Goal: Task Accomplishment & Management: Complete application form

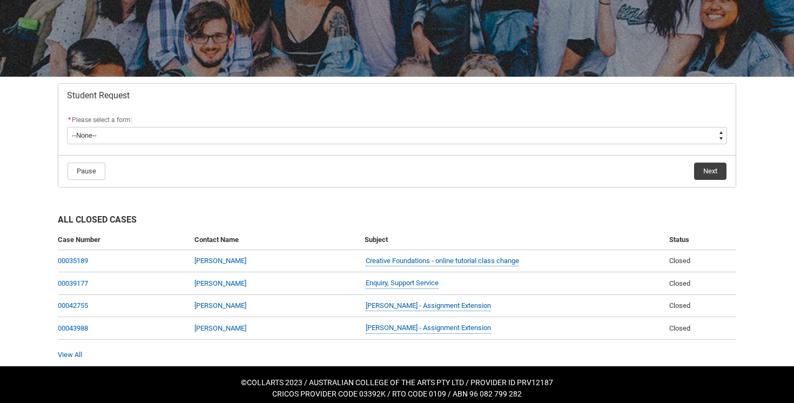
scroll to position [146, 0]
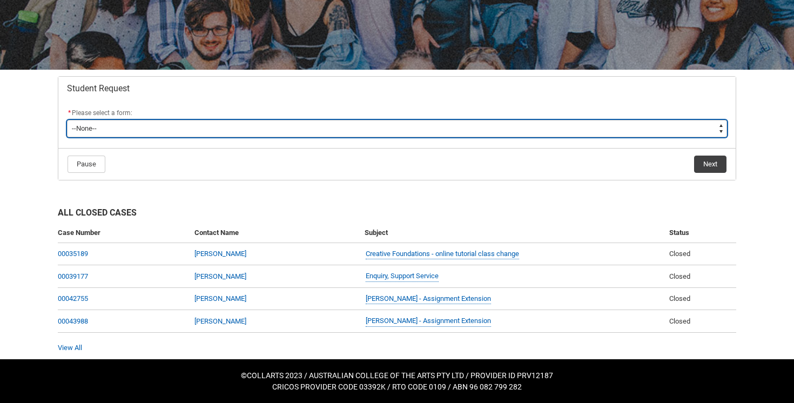
click at [471, 126] on select "--None-- Academic Transcript Application to Appeal Assignment Extension Change …" at bounding box center [397, 128] width 660 height 17
type lightning-select "Assignment_Extension_Choice"
click at [67, 120] on select "--None-- Academic Transcript Application to Appeal Assignment Extension Change …" at bounding box center [397, 128] width 660 height 17
select select "Assignment_Extension_Choice"
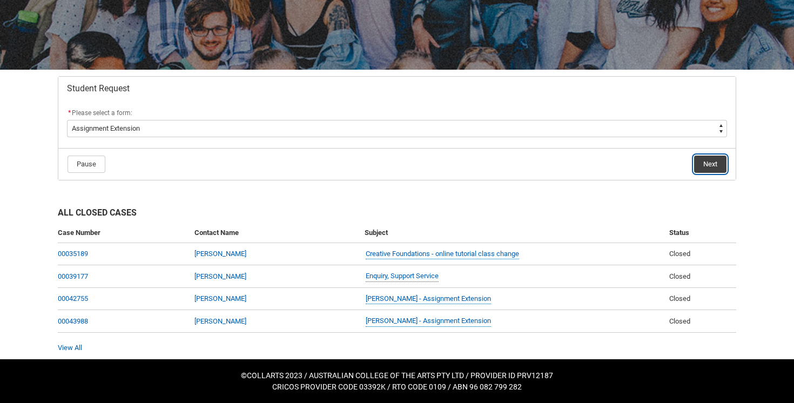
click at [707, 171] on button "Next" at bounding box center [710, 164] width 32 height 17
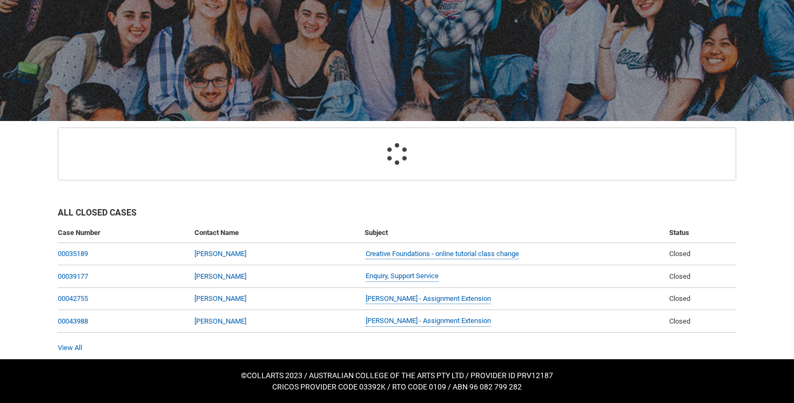
scroll to position [115, 0]
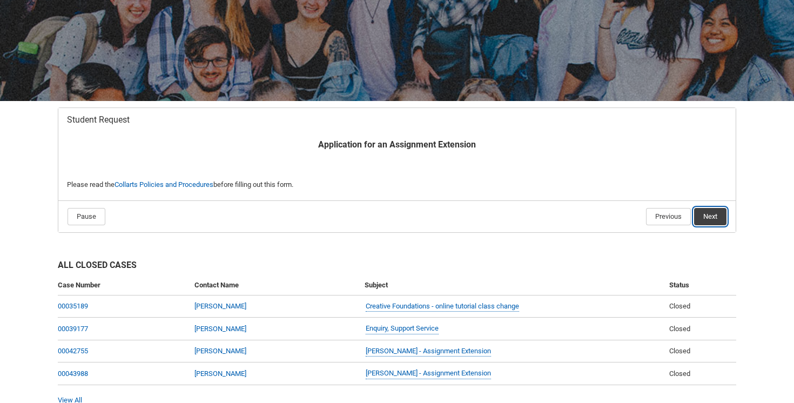
click at [708, 220] on button "Next" at bounding box center [710, 216] width 32 height 17
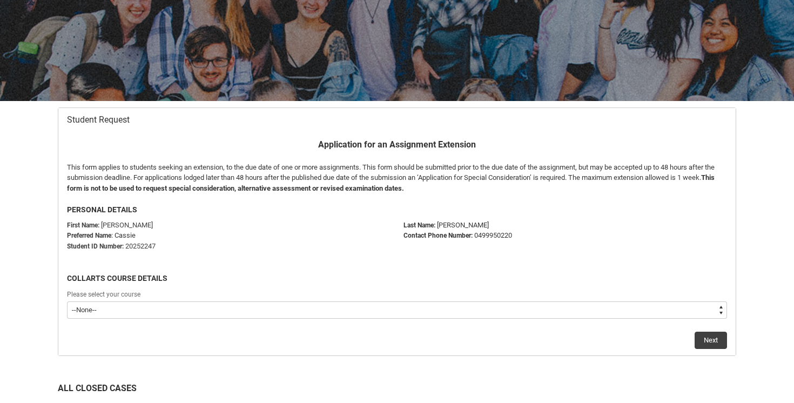
click at [592, 311] on select "--None-- Bachelor of Photography" at bounding box center [397, 309] width 660 height 17
type lightning-select "recordPicklist_ProgramEnrollment.a0jOZ000002njiuYAA"
click at [67, 301] on select "--None-- Bachelor of Photography" at bounding box center [397, 309] width 660 height 17
select select "recordPicklist_ProgramEnrollment.a0jOZ000002njiuYAA"
click at [701, 340] on button "Next" at bounding box center [710, 340] width 32 height 17
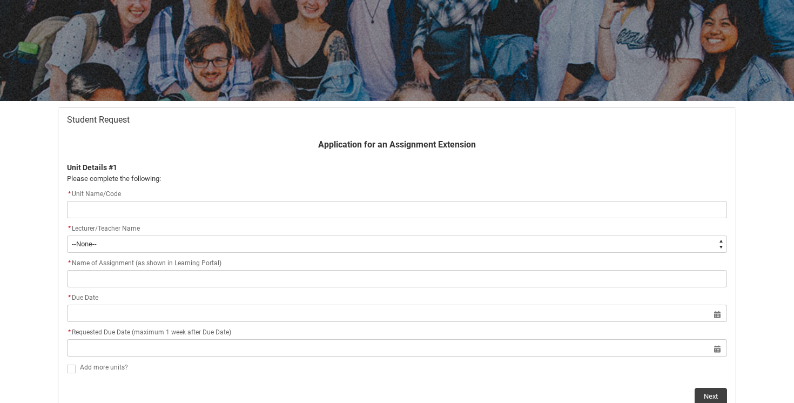
type lightning-primitive-input-simple "P"
type input "P"
type lightning-primitive-input-simple "Ph"
type input "Ph"
type lightning-primitive-input-simple "Pho"
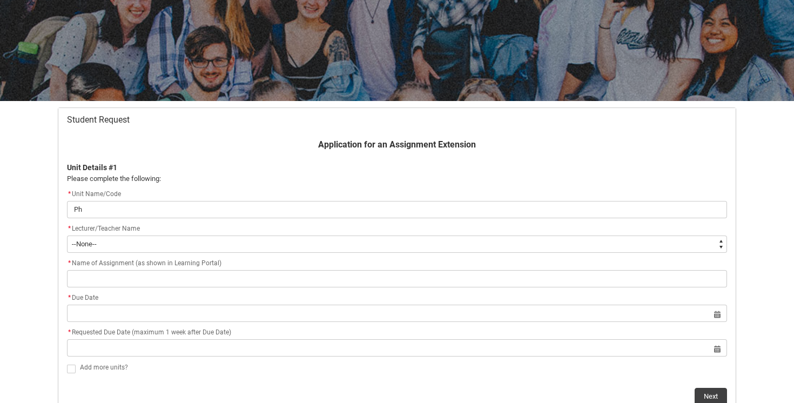
type input "Pho"
type lightning-primitive-input-simple "Phoy"
type input "Phoy"
type lightning-primitive-input-simple "Pho"
type input "Pho"
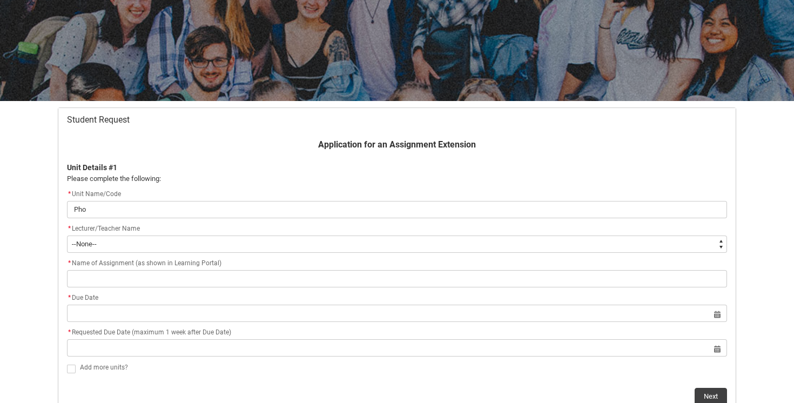
type lightning-primitive-input-simple "Phot"
type input "Phot"
type lightning-primitive-input-simple "Photo"
type input "Photo"
type lightning-primitive-input-simple "Photog"
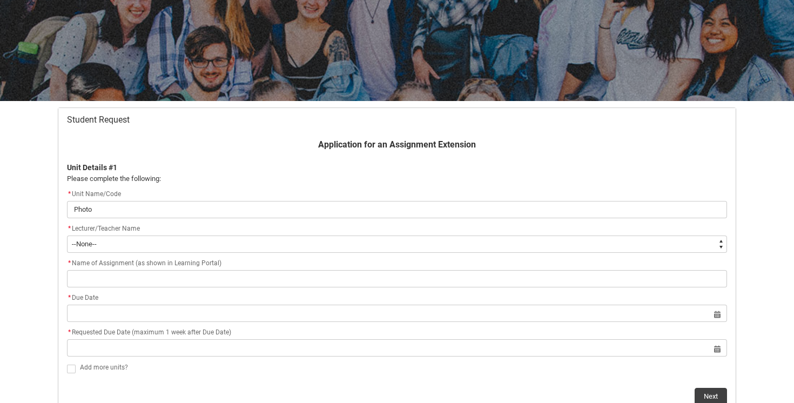
type input "Photog"
type lightning-primitive-input-simple "Photogr"
type input "Photogr"
type lightning-primitive-input-simple "Photogra"
type input "Photogra"
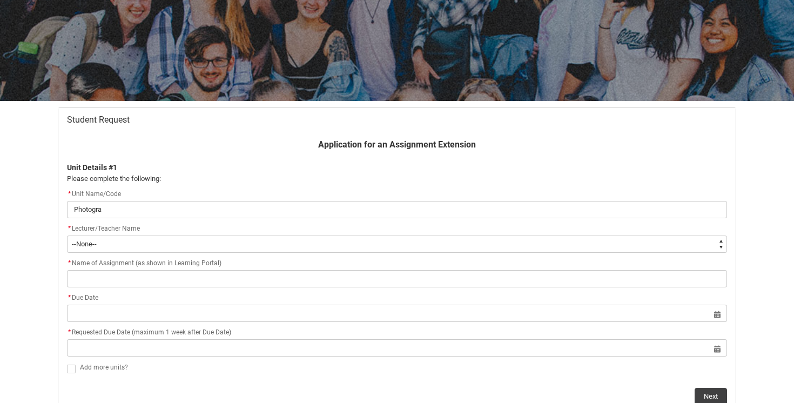
type lightning-primitive-input-simple "Photograp"
type input "Photograp"
type lightning-primitive-input-simple "Photograph"
type input "Photograph"
type lightning-primitive-input-simple "Photographi"
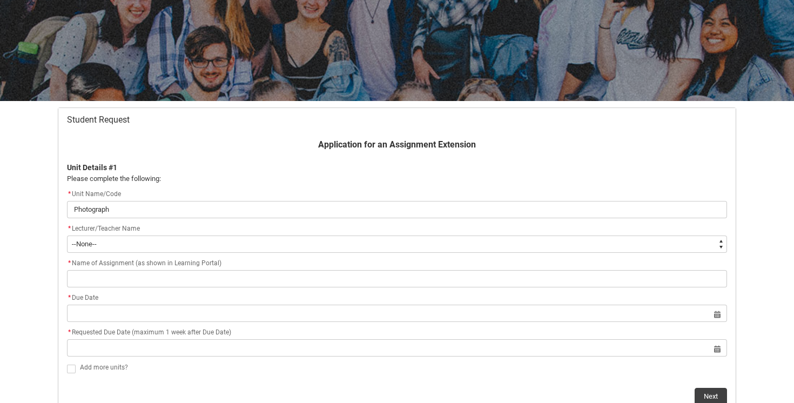
type input "Photographi"
type lightning-primitive-input-simple "Photographic"
type input "Photographic"
type lightning-primitive-input-simple "Photographic"
type input "Photographic"
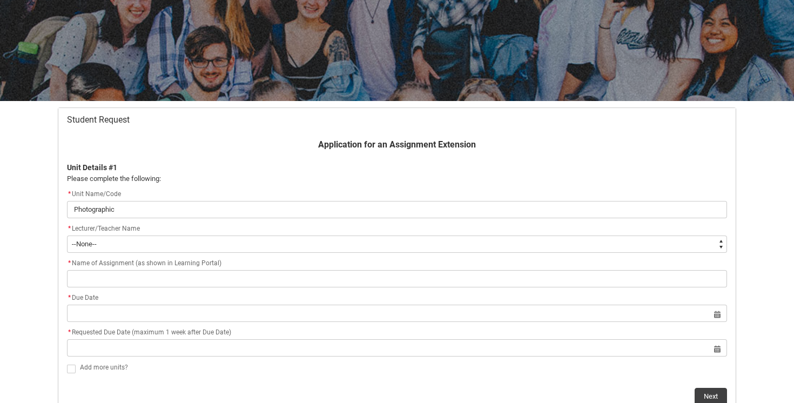
type lightning-primitive-input-simple "Photographic P"
type input "Photographic P"
type lightning-primitive-input-simple "Photographic Ps"
type input "Photographic Ps"
type lightning-primitive-input-simple "Photographic Pst"
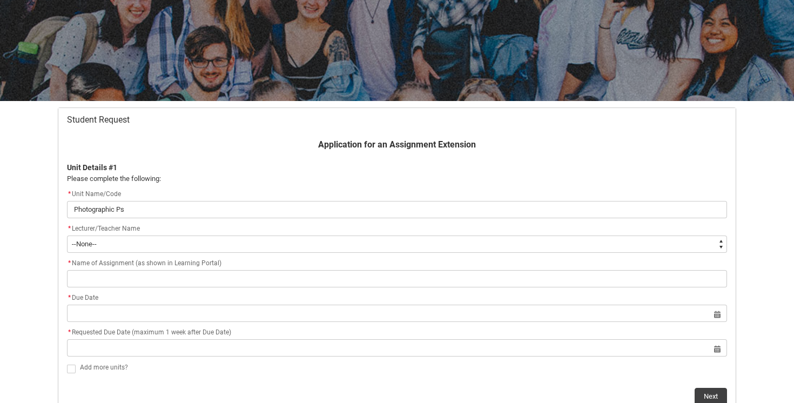
type input "Photographic Pst"
type lightning-primitive-input-simple "Photographic Pst"
type input "Photographic Pst"
type lightning-primitive-input-simple "Photographic Pst P"
type input "Photographic Pst P"
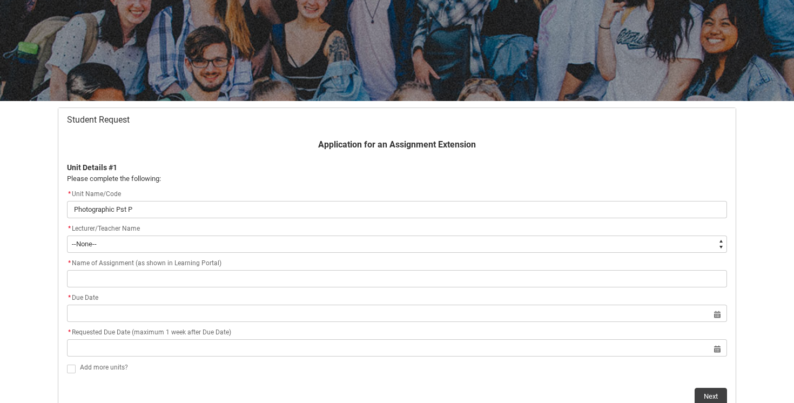
type lightning-primitive-input-simple "Photographic Pst"
type input "Photographic Pst"
type lightning-primitive-input-simple "Photographic Pst"
type input "Photographic Pst"
type lightning-primitive-input-simple "Photographic Ps"
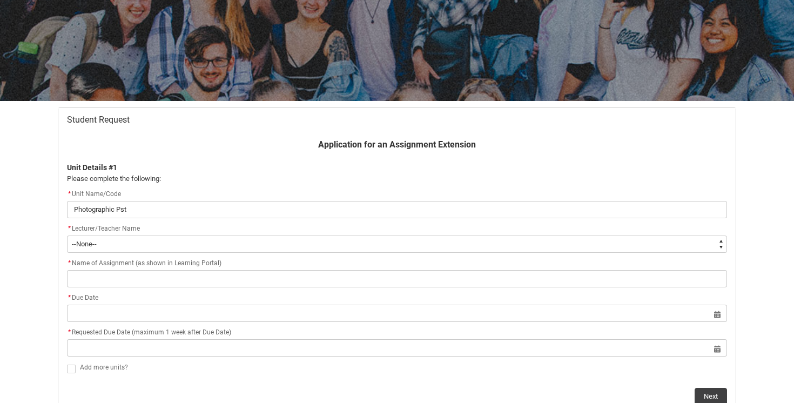
type input "Photographic Ps"
type lightning-primitive-input-simple "Photographic P"
type input "Photographic P"
type lightning-primitive-input-simple "Photographic Po"
type input "Photographic Po"
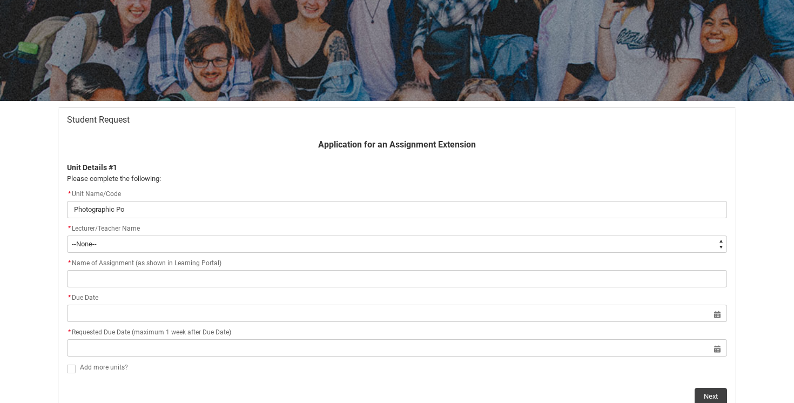
type lightning-primitive-input-simple "Photographic Pos"
type input "Photographic Pos"
type lightning-primitive-input-simple "Photographic Post"
type input "Photographic Post"
type lightning-primitive-input-simple "Photographic Post"
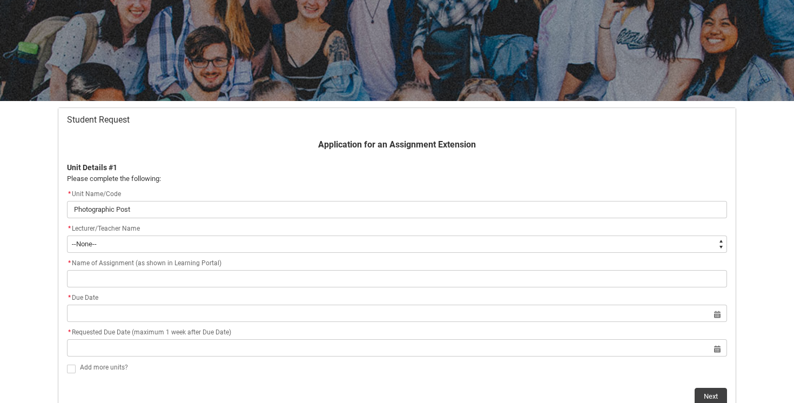
type input "Photographic Post"
type lightning-primitive-input-simple "Photographic Post P"
type input "Photographic Post P"
type lightning-primitive-input-simple "Photographic Post Pr"
type input "Photographic Post Pr"
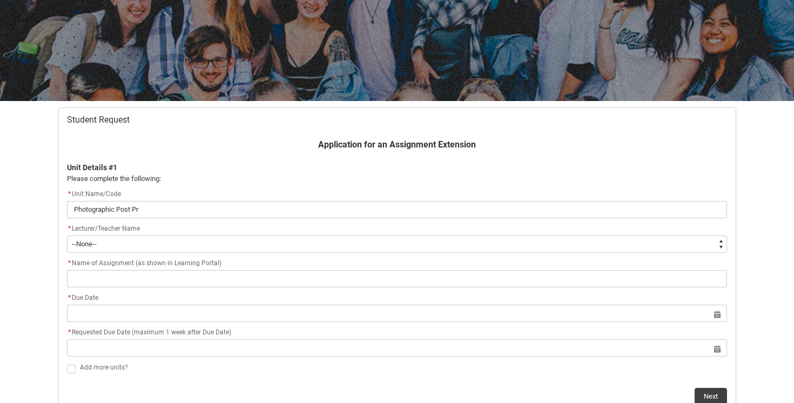
type lightning-primitive-input-simple "Photographic Post Pro"
type input "Photographic Post Pro"
type lightning-primitive-input-simple "Photographic Post Prod"
type input "Photographic Post Prod"
type lightning-primitive-input-simple "Photographic Post Produ"
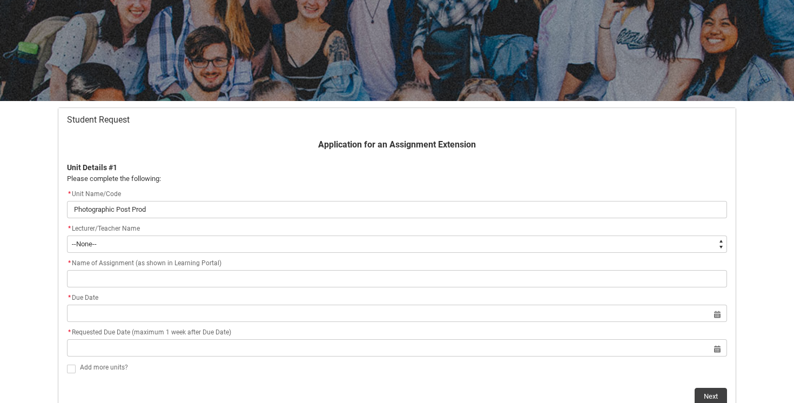
type input "Photographic Post Produ"
type lightning-primitive-input-simple "Photographic Post Produc"
type input "Photographic Post Produc"
type lightning-primitive-input-simple "Photographic Post Product"
type input "Photographic Post Product"
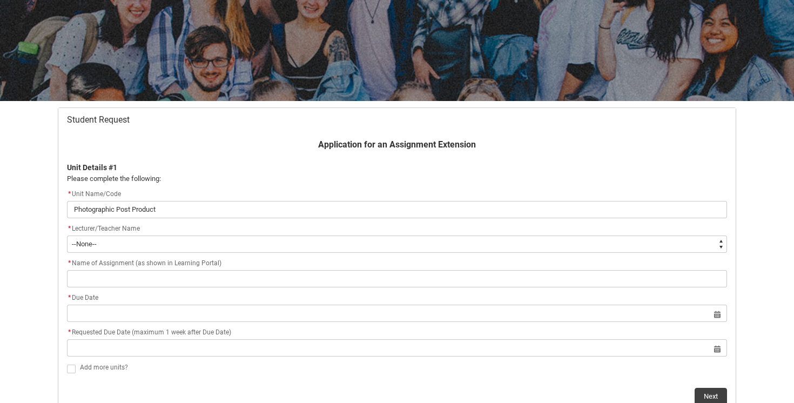
type lightning-primitive-input-simple "Photographic Post Producti"
type input "Photographic Post Producti"
type lightning-primitive-input-simple "Photographic Post Productio"
type input "Photographic Post Productio"
type lightning-primitive-input-simple "Photographic Post Production"
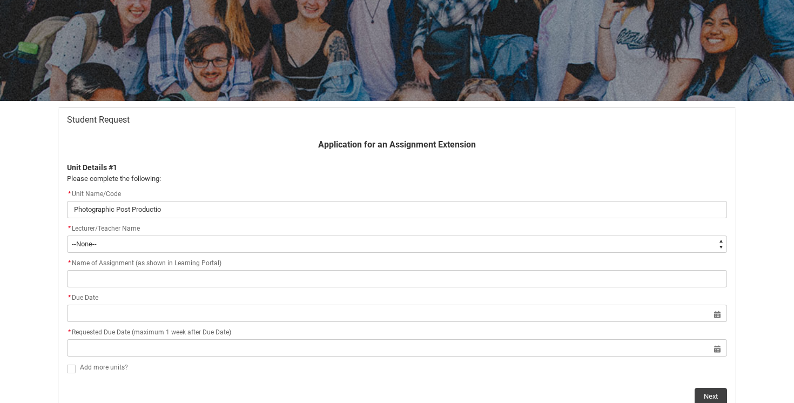
type input "Photographic Post Production"
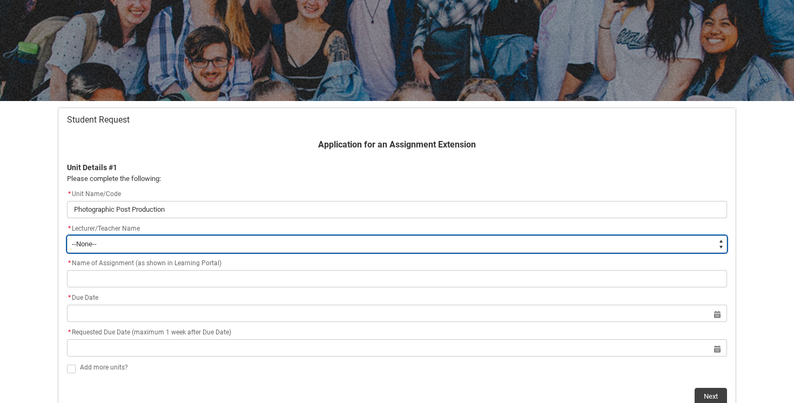
click at [508, 241] on select "--None-- [PERSON_NAME] [PERSON_NAME] [PERSON_NAME] [PERSON_NAME] [PERSON_NAME] …" at bounding box center [397, 243] width 660 height 17
type lightning-select "Faculty_NamefromNtoZ.0035g00000b9AYIAA2"
click at [67, 235] on select "--None-- [PERSON_NAME] [PERSON_NAME] [PERSON_NAME] [PERSON_NAME] [PERSON_NAME] …" at bounding box center [397, 243] width 660 height 17
select select "Faculty_NamefromNtoZ.0035g00000b9AYIAA2"
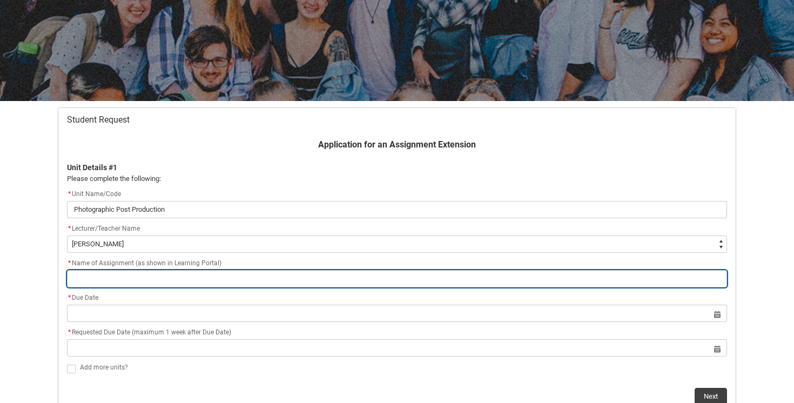
click at [298, 282] on input "Redu_Student_Request flow" at bounding box center [397, 278] width 660 height 17
type lightning-primitive-input-simple "A"
type input "A"
type lightning-primitive-input-simple "As"
type input "As"
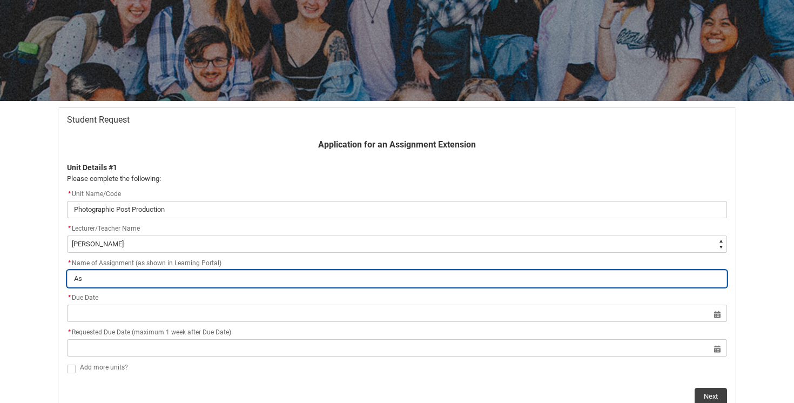
type lightning-primitive-input-simple "Ass"
type input "Ass"
type lightning-primitive-input-simple "Asse"
type input "Asse"
type lightning-primitive-input-simple "Asses"
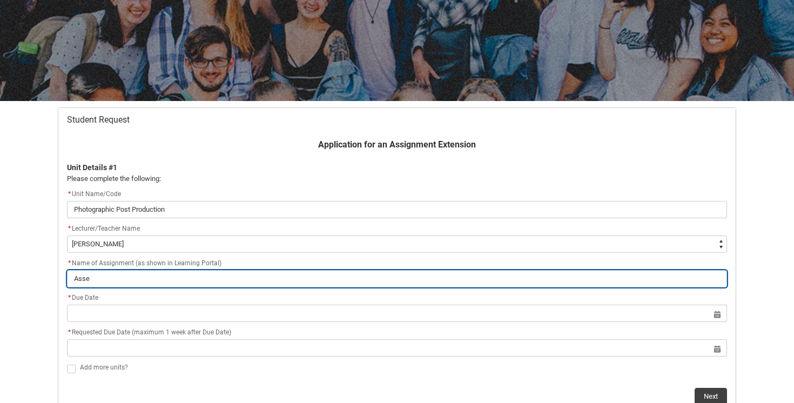
type input "Asses"
type lightning-primitive-input-simple "Assess"
type input "Assess"
type lightning-primitive-input-simple "Assessm"
type input "Assessm"
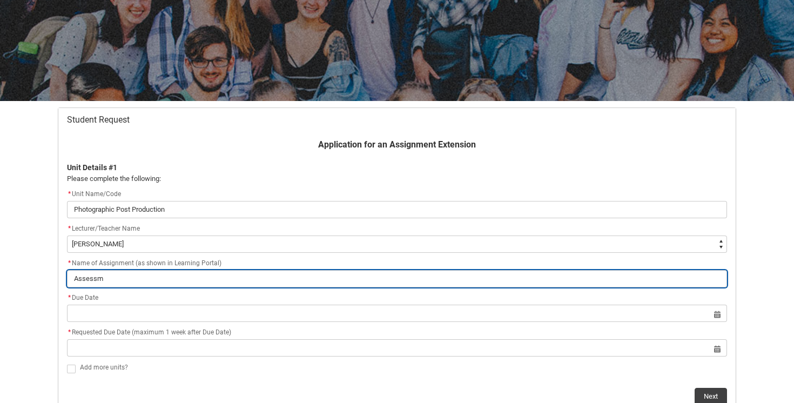
type lightning-primitive-input-simple "Assessme"
type input "Assessme"
type lightning-primitive-input-simple "Assessmen"
type input "Assessmen"
type lightning-primitive-input-simple "Assessment"
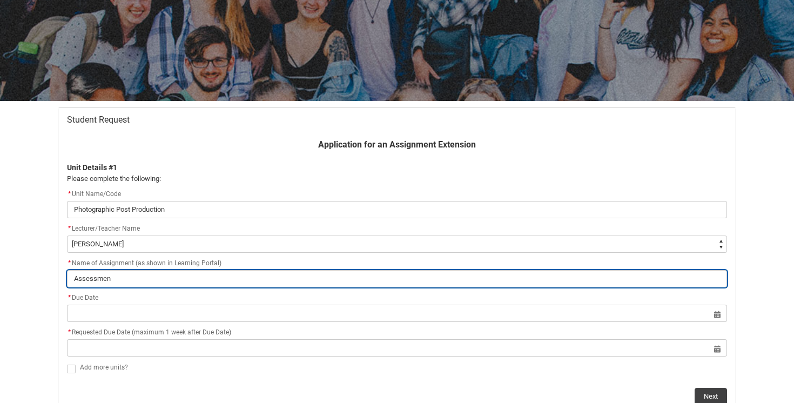
type input "Assessment"
type lightning-primitive-input-simple "Assessment"
type input "Assessment"
type lightning-primitive-input-simple "Assessment 3"
type input "Assessment 3"
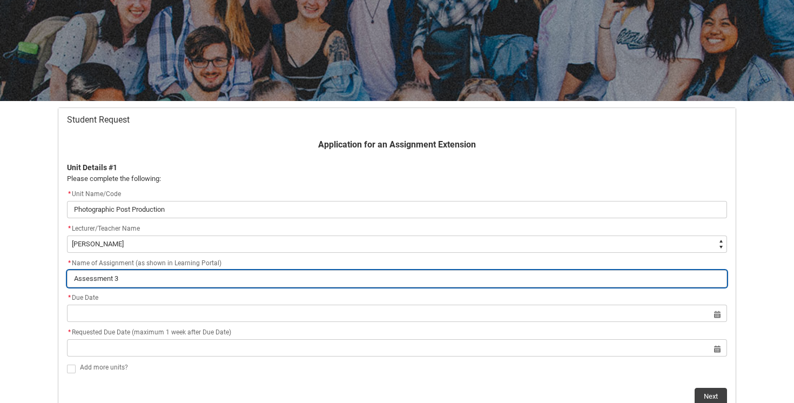
type lightning-primitive-input-simple "Assessment 3"
type input "Assessment 3"
type lightning-primitive-input-simple "Assessment 3 P"
type input "Assessment 3 P"
type lightning-primitive-input-simple "Assessment 3 Po"
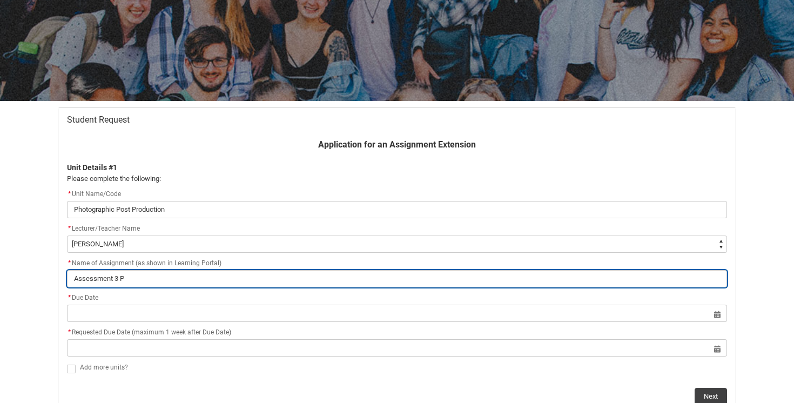
type input "Assessment 3 Po"
type lightning-primitive-input-simple "Assessment 3 Pos"
type input "Assessment 3 Pos"
type lightning-primitive-input-simple "Assessment 3 Post"
type input "Assessment 3 Post"
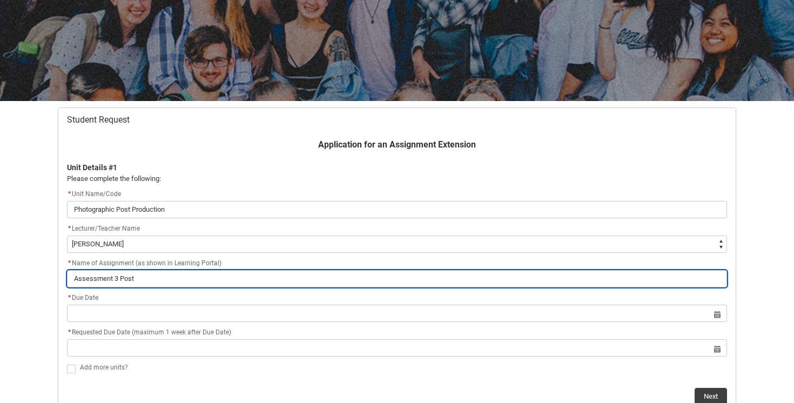
type lightning-primitive-input-simple "Assessment 3 Post"
type input "Assessment 3 Post"
type lightning-primitive-input-simple "Assessment 3 Post P"
type input "Assessment 3 Post P"
type lightning-primitive-input-simple "Assessment 3 Post Pr"
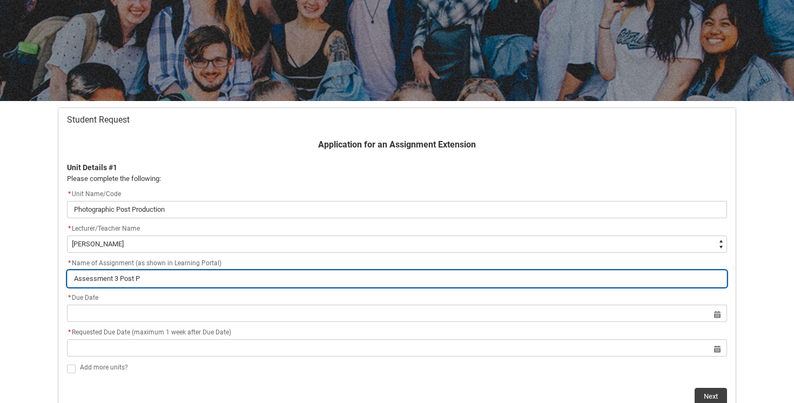
type input "Assessment 3 Post Pr"
type lightning-primitive-input-simple "Assessment 3 Post Pro"
type input "Assessment 3 Post Pro"
type lightning-primitive-input-simple "Assessment 3 Post Prod"
type input "Assessment 3 Post Prod"
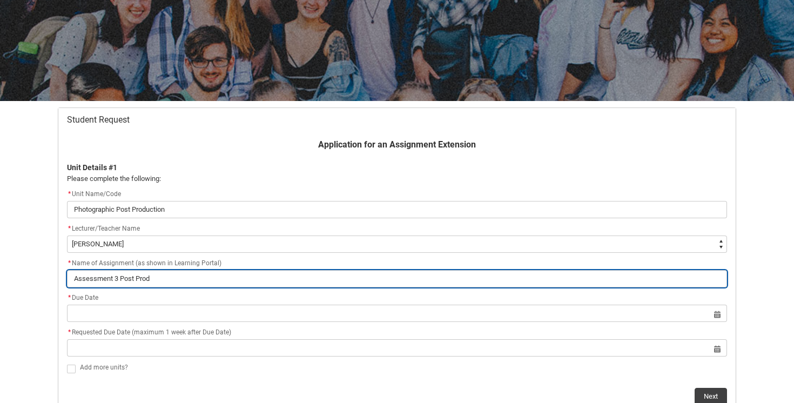
type lightning-primitive-input-simple "Assessment 3 Post Produ"
type input "Assessment 3 Post Produ"
type lightning-primitive-input-simple "Assessment 3 Post Produc"
type input "Assessment 3 Post Produc"
type lightning-primitive-input-simple "Assessment 3 Post Product"
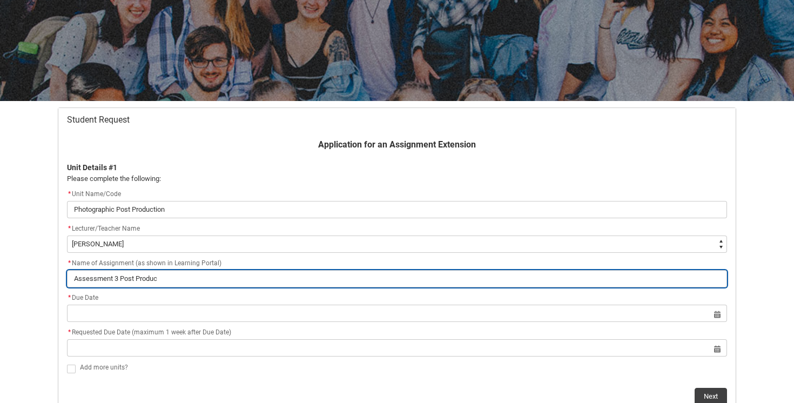
type input "Assessment 3 Post Product"
type lightning-primitive-input-simple "Assessment 3 Post Producti"
type input "Assessment 3 Post Producti"
type lightning-primitive-input-simple "Assessment 3 Post Productio"
type input "Assessment 3 Post Productio"
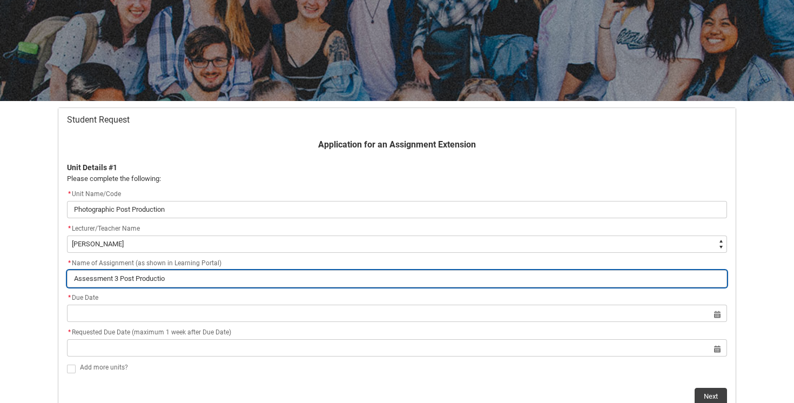
type lightning-primitive-input-simple "Assessment 3 Post Production"
type input "Assessment 3 Post Production"
type lightning-primitive-input-simple "Assessment 3 Post Production"
type input "Assessment 3 Post Production"
type lightning-primitive-input-simple "Assessment 3 Post Production F"
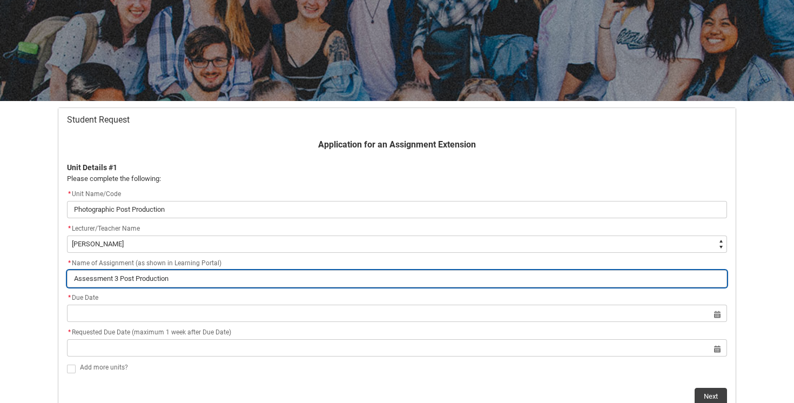
type input "Assessment 3 Post Production F"
type lightning-primitive-input-simple "Assessment 3 Post Production Fo"
type input "Assessment 3 Post Production Fo"
type lightning-primitive-input-simple "Assessment 3 Post Production Fol"
type input "Assessment 3 Post Production Fol"
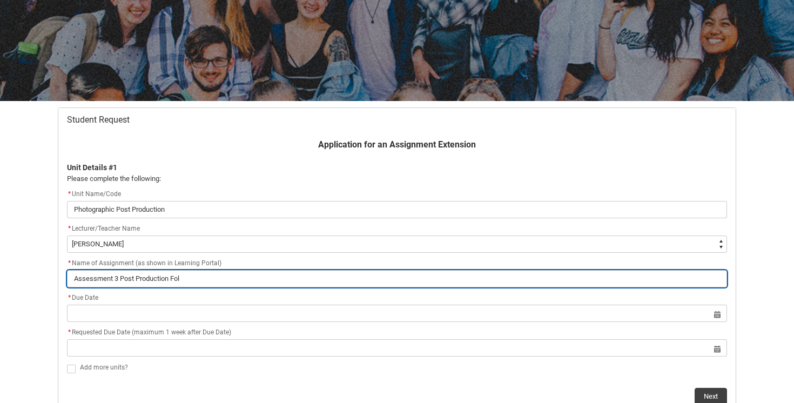
type lightning-primitive-input-simple "Assessment 3 Post Production Foli"
type input "Assessment 3 Post Production Foli"
type lightning-primitive-input-simple "Assessment 3 Post Production Folio"
type input "Assessment 3 Post Production Folio"
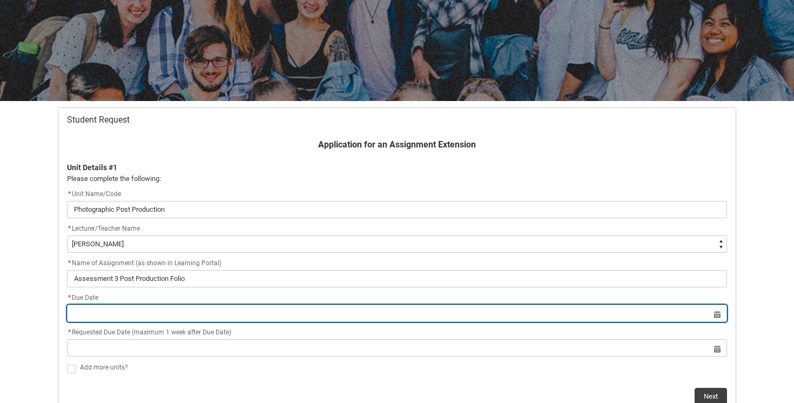
click at [152, 312] on input "Redu_Student_Request flow" at bounding box center [397, 313] width 660 height 17
select select "2025"
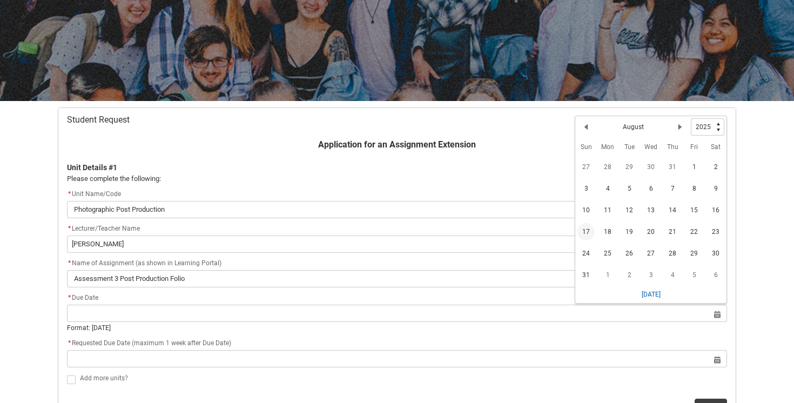
click at [583, 233] on span "17" at bounding box center [585, 231] width 17 height 17
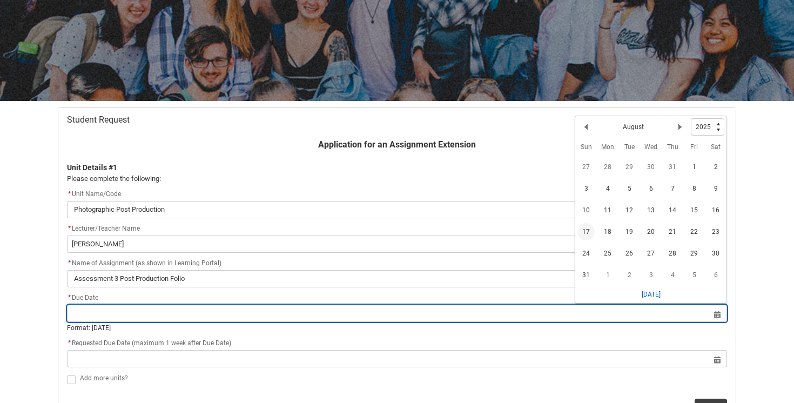
type lightning-datepicker "[DATE]"
type lightning-input "[DATE]"
type input "[DATE]"
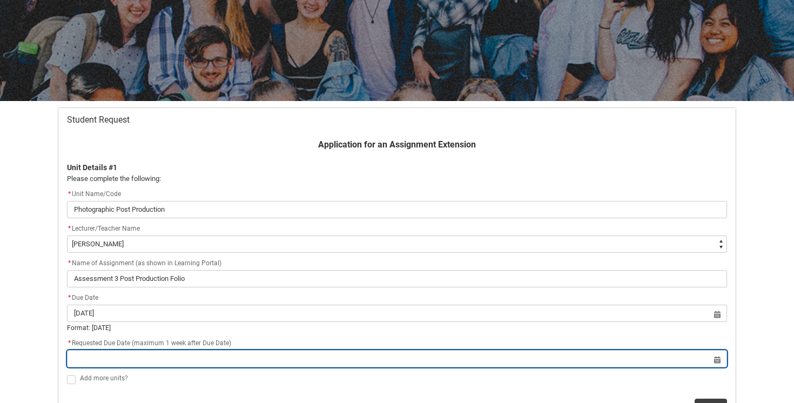
click at [368, 365] on input "Redu_Student_Request flow" at bounding box center [397, 358] width 660 height 17
select select "2025"
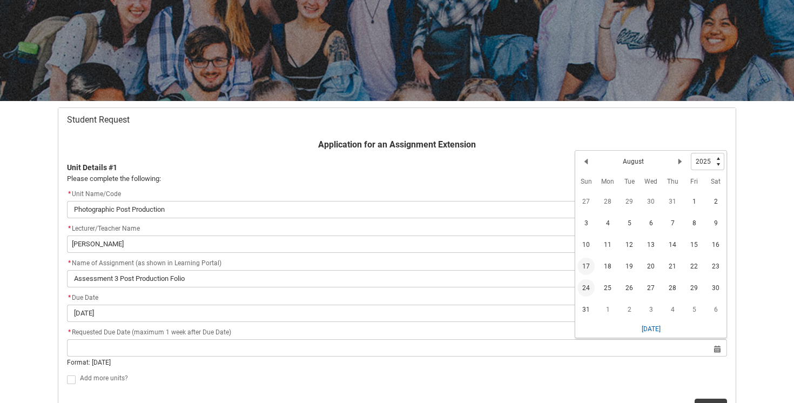
click at [586, 288] on span "24" at bounding box center [585, 287] width 17 height 17
type lightning-datepicker "[DATE]"
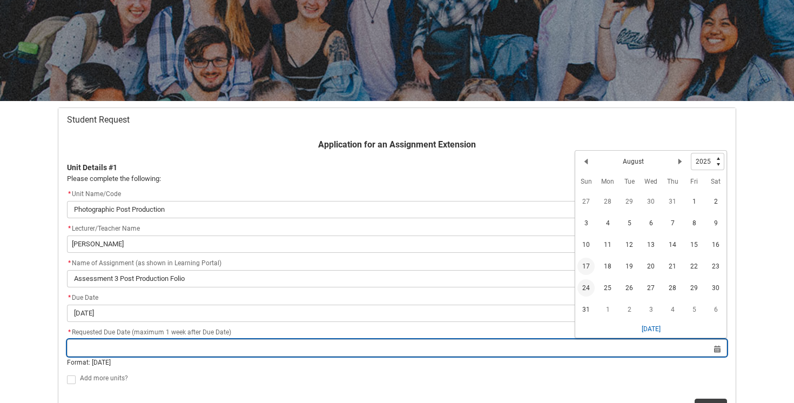
type lightning-input "[DATE]"
type input "[DATE]"
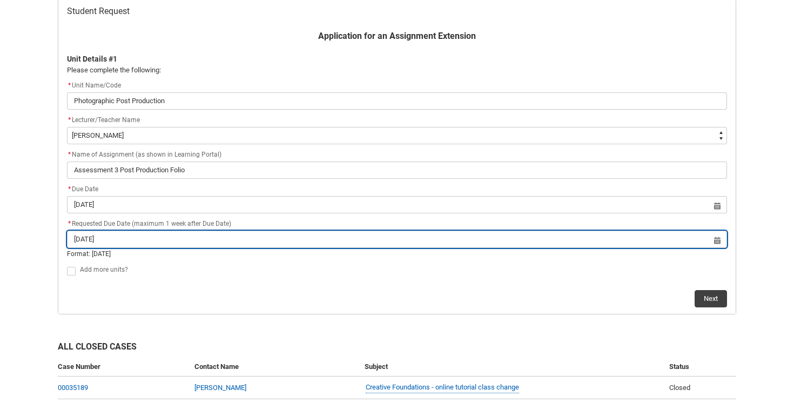
scroll to position [232, 0]
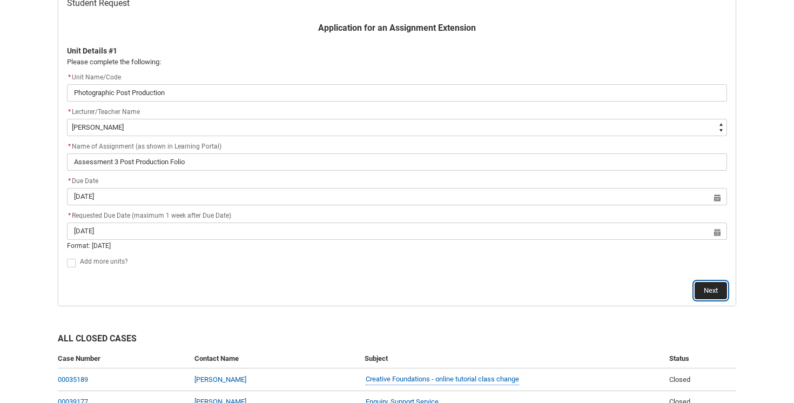
click at [708, 295] on button "Next" at bounding box center [710, 290] width 32 height 17
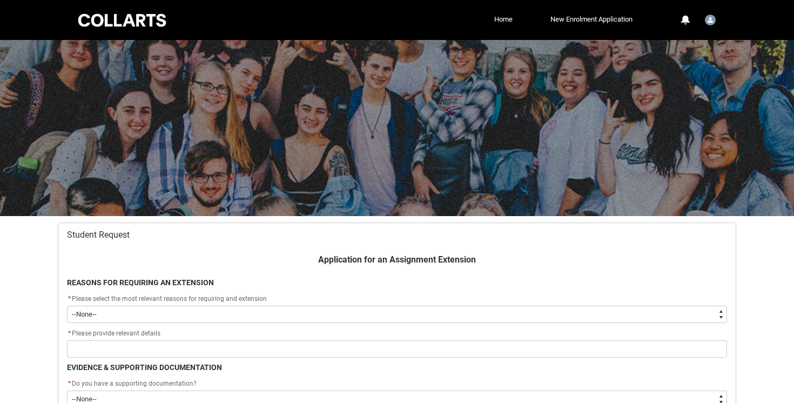
scroll to position [115, 0]
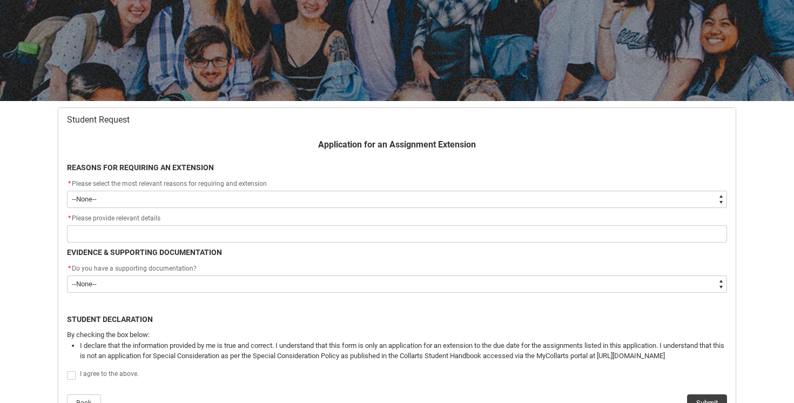
click at [627, 201] on select "--None-- Medical Reasons Work obligations Family obligations Academic Difficult…" at bounding box center [397, 199] width 660 height 17
type lightning-select "choice_AssignmentExtension_Reason_MedicalReasons"
click at [67, 191] on select "--None-- Medical Reasons Work obligations Family obligations Academic Difficult…" at bounding box center [397, 199] width 660 height 17
select select "choice_AssignmentExtension_Reason_MedicalReasons"
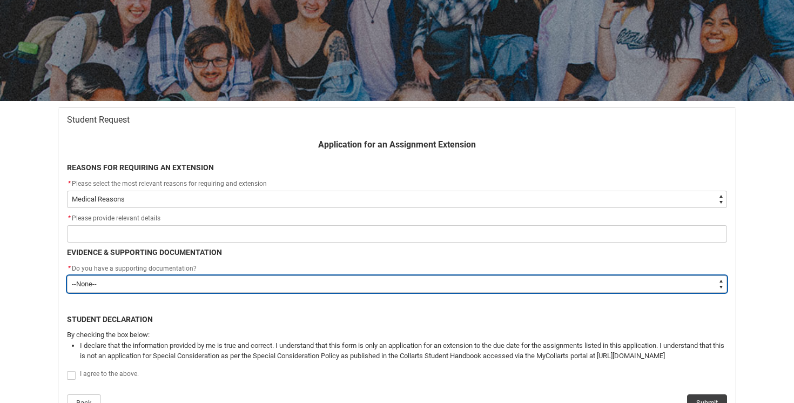
click at [576, 286] on select "--None-- Yes No" at bounding box center [397, 283] width 660 height 17
type lightning-select "Yes"
click at [67, 275] on select "--None-- Yes No" at bounding box center [397, 283] width 660 height 17
select select "Yes"
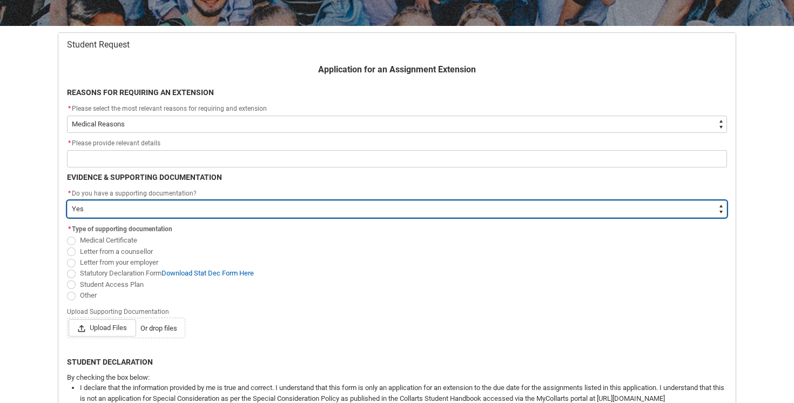
scroll to position [191, 0]
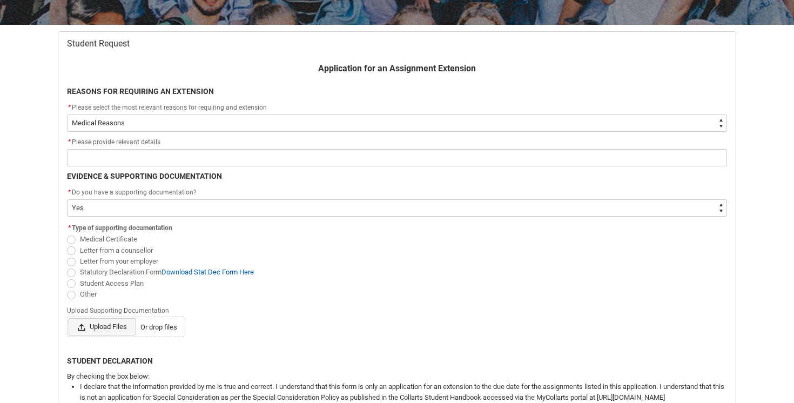
click at [107, 327] on span "Upload Files" at bounding box center [102, 326] width 67 height 17
click at [69, 318] on input "Upload Files Or drop files" at bounding box center [68, 317] width 1 height 1
type lightning-input "C:\fakepath\Screenshot [DATE] 11.31.19 pm.png"
type input "C:\fakepath\Screenshot [DATE] 11.31.19 pm.png"
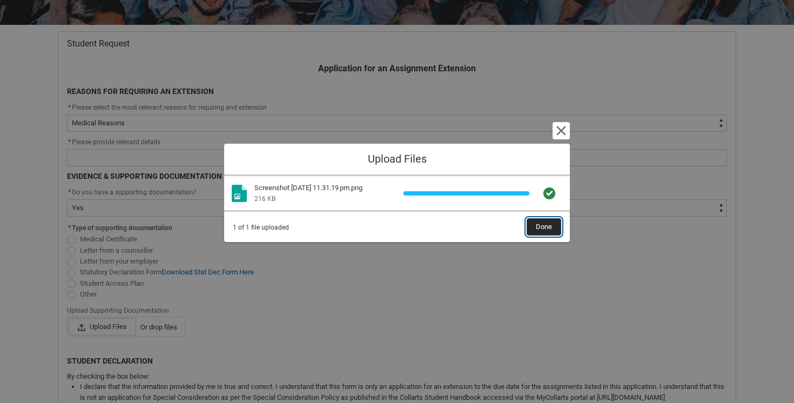
click at [538, 228] on span "Done" at bounding box center [544, 227] width 16 height 16
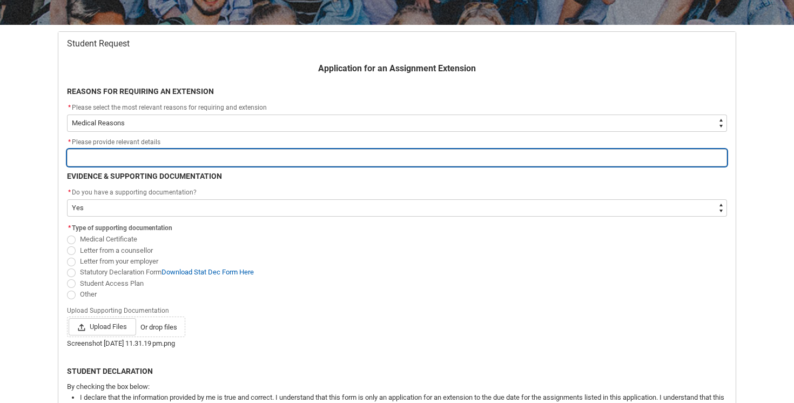
click at [501, 159] on input "Redu_Student_Request flow" at bounding box center [397, 157] width 660 height 17
type lightning-primitive-input-simple "I"
type input "I"
type lightning-primitive-input-simple "I"
type input "I"
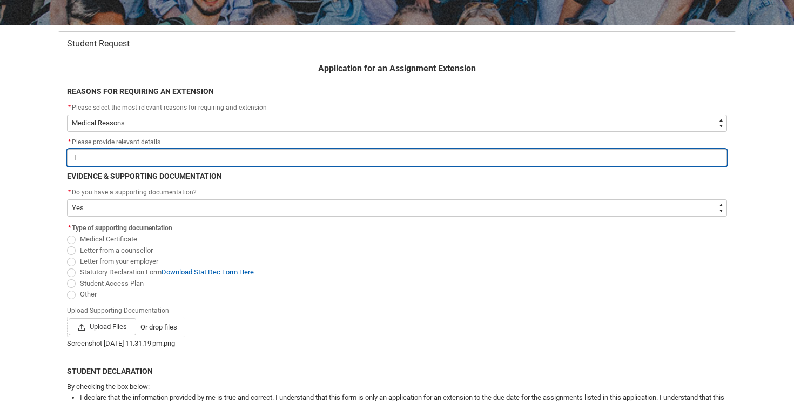
type lightning-primitive-input-simple "I h"
type input "I h"
type lightning-primitive-input-simple "I ha"
type input "I ha"
type lightning-primitive-input-simple "I hav"
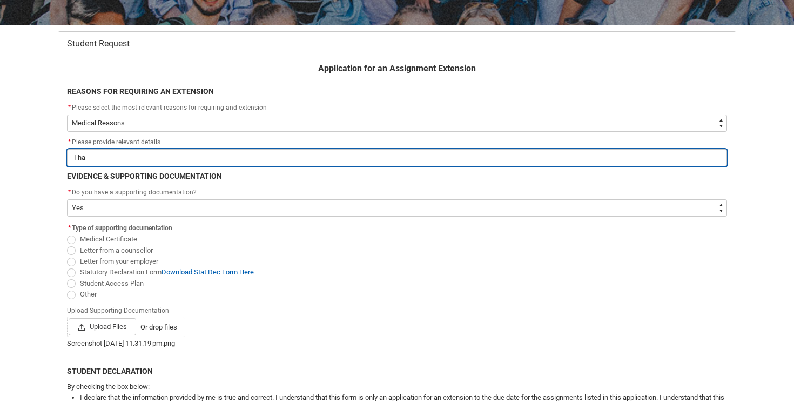
type input "I hav"
type lightning-primitive-input-simple "I have"
type input "I have"
type lightning-primitive-input-simple "I have"
type input "I have"
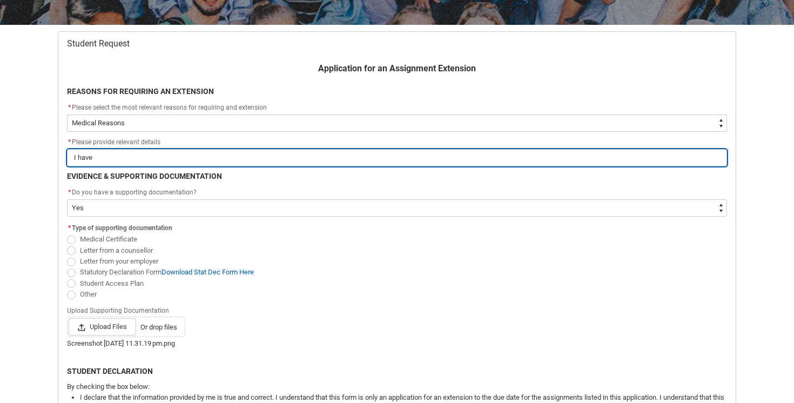
type lightning-primitive-input-simple "I have a"
type input "I have a"
type lightning-primitive-input-simple "I have at"
type input "I have at"
type lightning-primitive-input-simple "I have att"
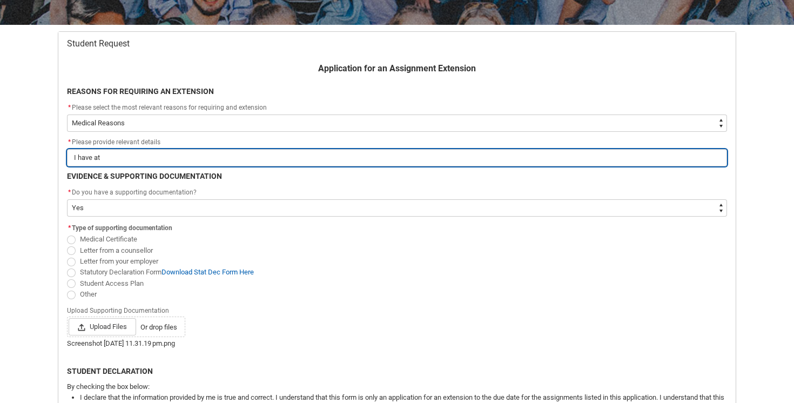
type input "I have att"
type lightning-primitive-input-simple "I have atta"
type input "I have atta"
type lightning-primitive-input-simple "I have attac"
type input "I have attac"
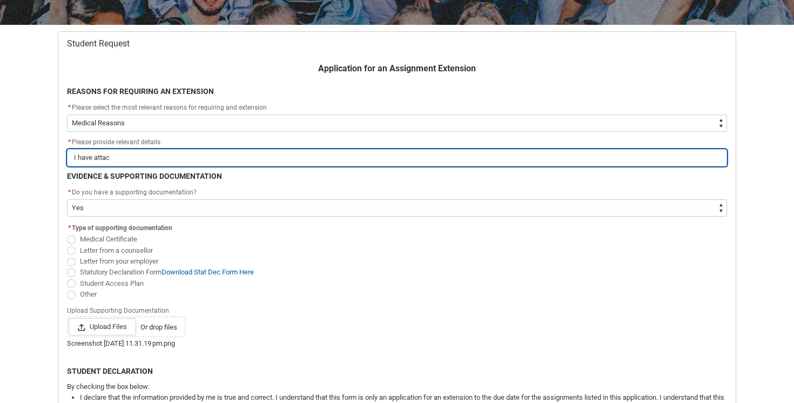
type lightning-primitive-input-simple "I have attach"
type input "I have attach"
type lightning-primitive-input-simple "I have attache"
type input "I have attache"
type lightning-primitive-input-simple "I have attached"
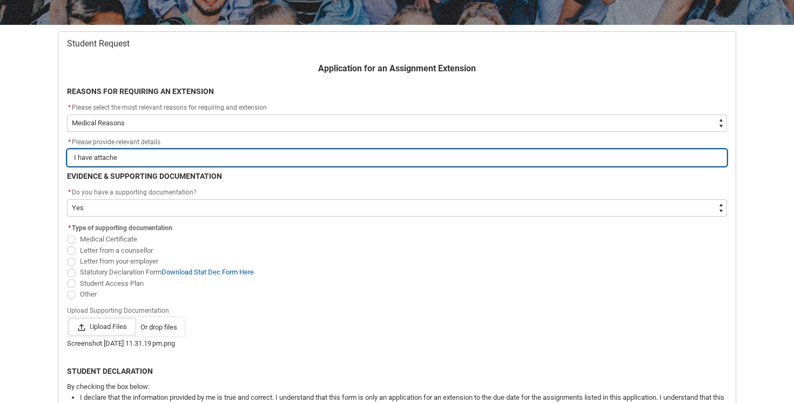
type input "I have attached"
type lightning-primitive-input-simple "I have attached"
type input "I have attached"
type lightning-primitive-input-simple "I have attached c"
type input "I have attached c"
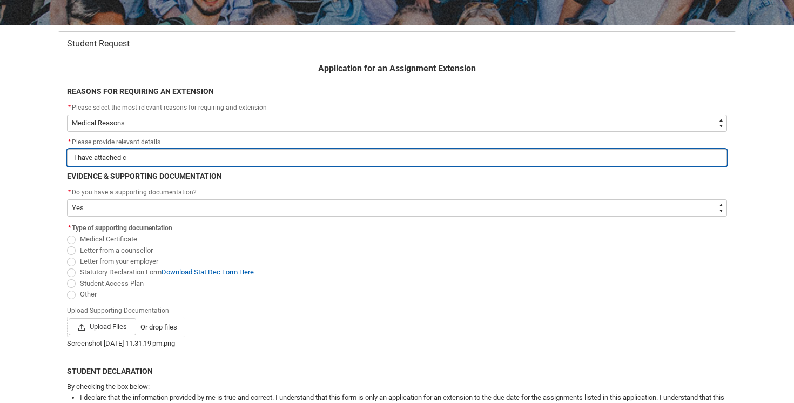
type lightning-primitive-input-simple "I have attached co"
click at [133, 156] on input "I have attached correspondense" at bounding box center [397, 157] width 660 height 17
click at [139, 158] on input "I have attached correspondense" at bounding box center [397, 157] width 660 height 17
click at [139, 158] on input "I have attached corespondense" at bounding box center [397, 157] width 660 height 17
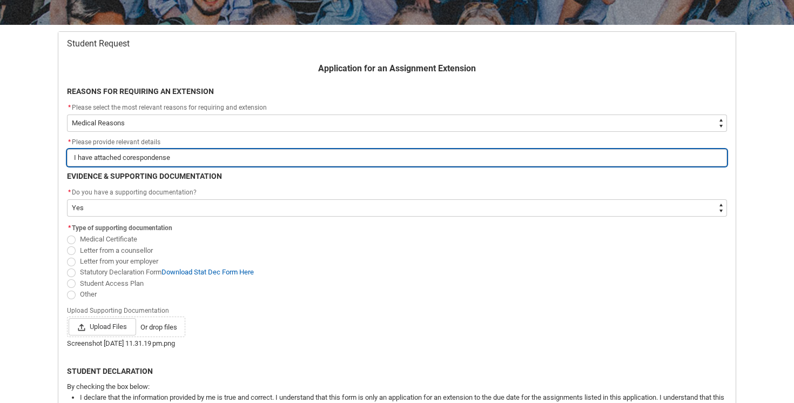
click at [199, 152] on input "I have attached corespondense" at bounding box center [397, 157] width 660 height 17
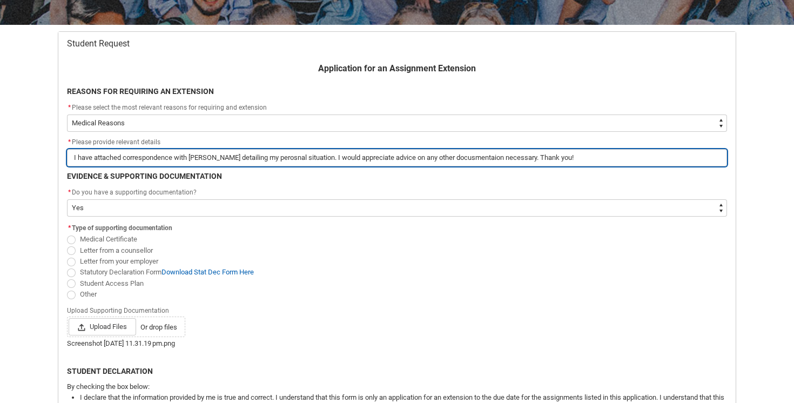
click at [296, 159] on input "I have attached correspondence with [PERSON_NAME] detailing my perosnal situati…" at bounding box center [397, 157] width 660 height 17
click at [497, 159] on input "I have attached correspondence with [PERSON_NAME] detailing my personal situati…" at bounding box center [397, 157] width 660 height 17
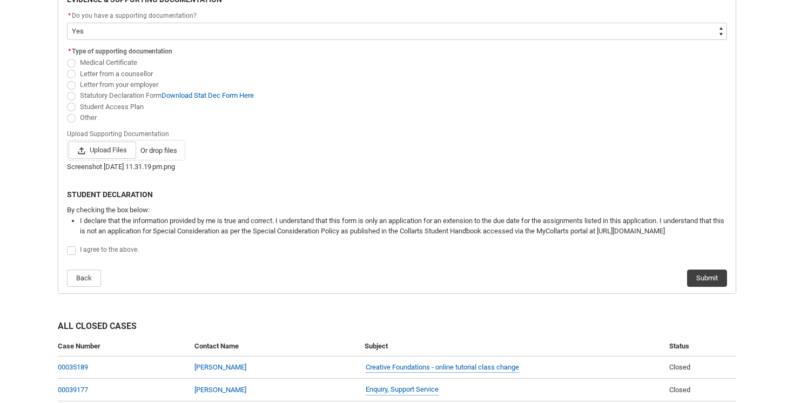
scroll to position [481, 0]
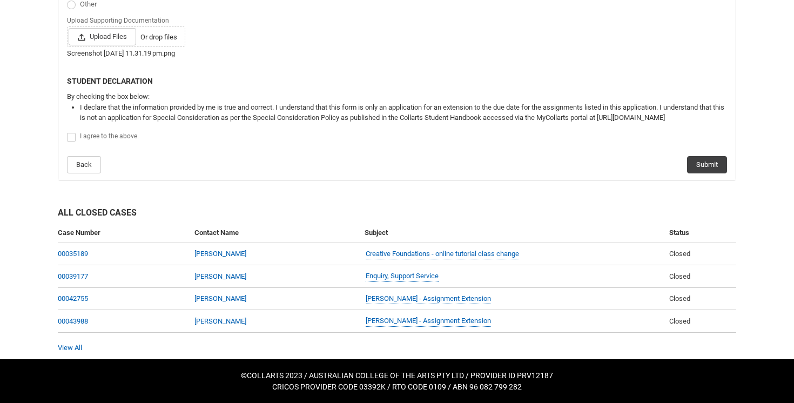
click at [65, 134] on flowruntime-screen-field "I agree to the above." at bounding box center [396, 139] width 673 height 18
click at [72, 138] on span "Redu_Student_Request flow" at bounding box center [71, 137] width 9 height 9
click at [67, 132] on input "Redu_Student_Request flow" at bounding box center [66, 131] width 1 height 1
click at [708, 170] on button "Submit" at bounding box center [707, 164] width 40 height 17
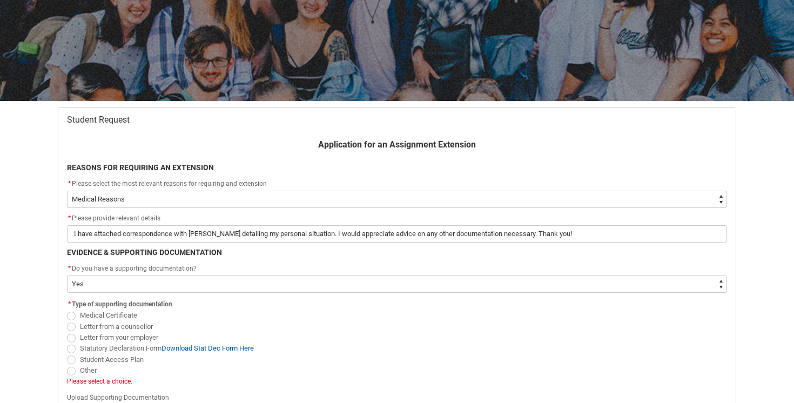
scroll to position [188, 0]
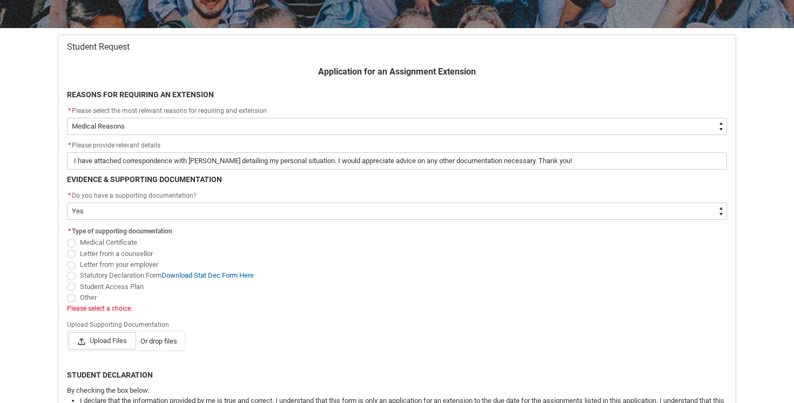
click at [81, 299] on span "Other" at bounding box center [88, 297] width 17 height 8
click at [67, 292] on input "Other" at bounding box center [66, 291] width 1 height 1
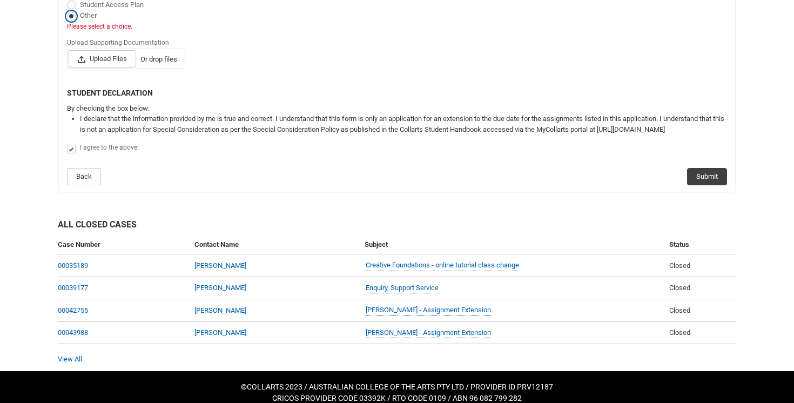
scroll to position [482, 0]
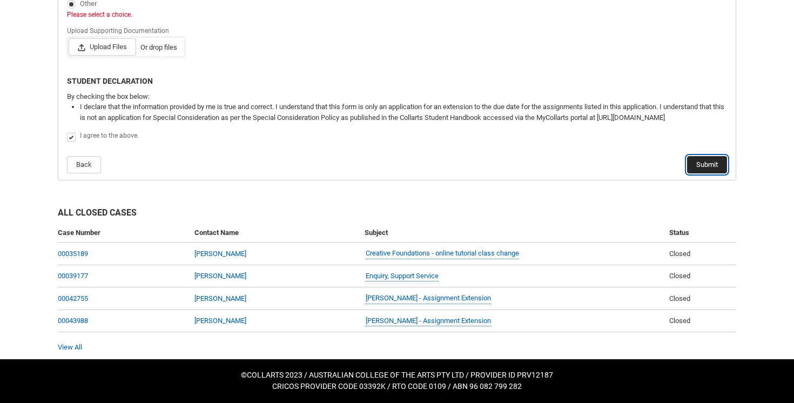
click at [702, 169] on button "Submit" at bounding box center [707, 164] width 40 height 17
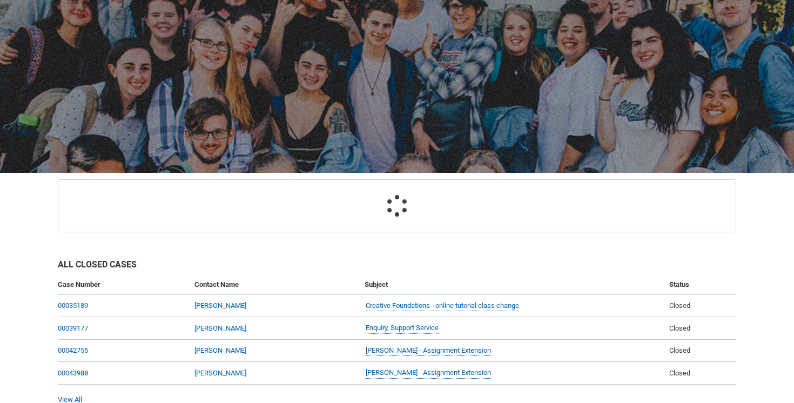
scroll to position [115, 0]
